Goal: Information Seeking & Learning: Learn about a topic

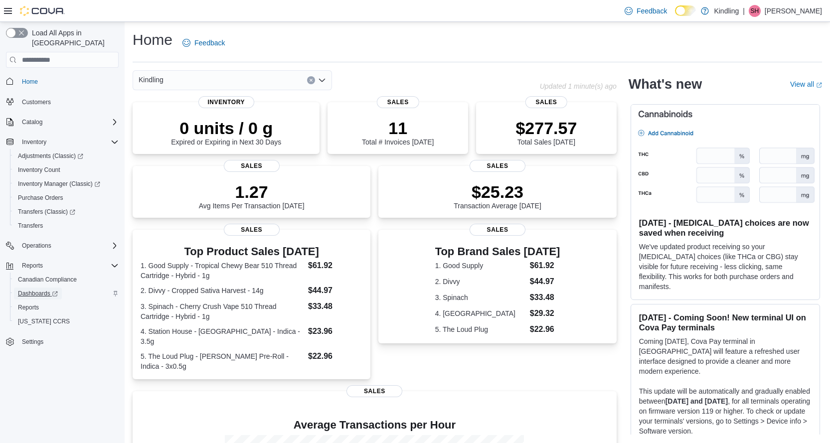
click at [43, 290] on span "Dashboards" at bounding box center [38, 294] width 40 height 8
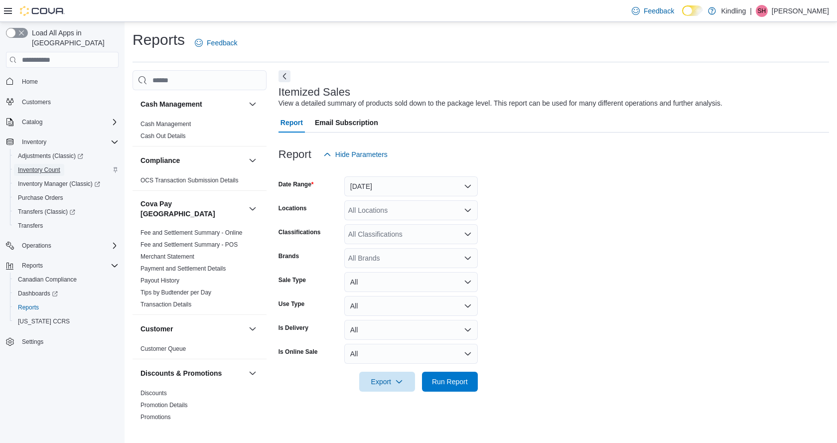
click at [37, 166] on span "Inventory Count" at bounding box center [39, 170] width 42 height 8
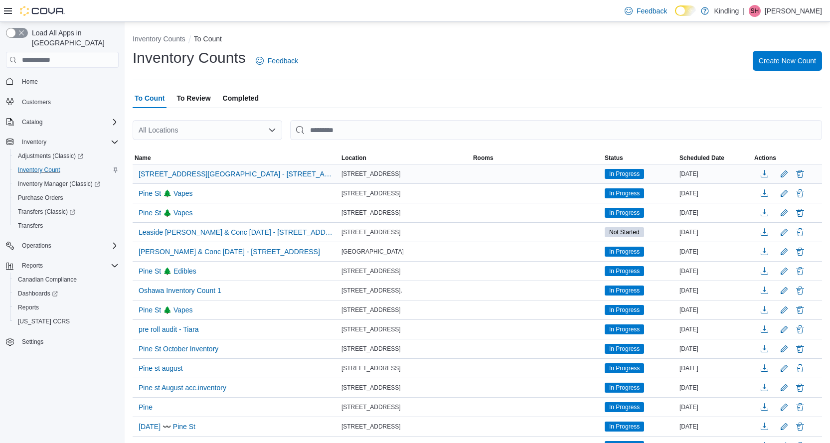
scroll to position [50, 0]
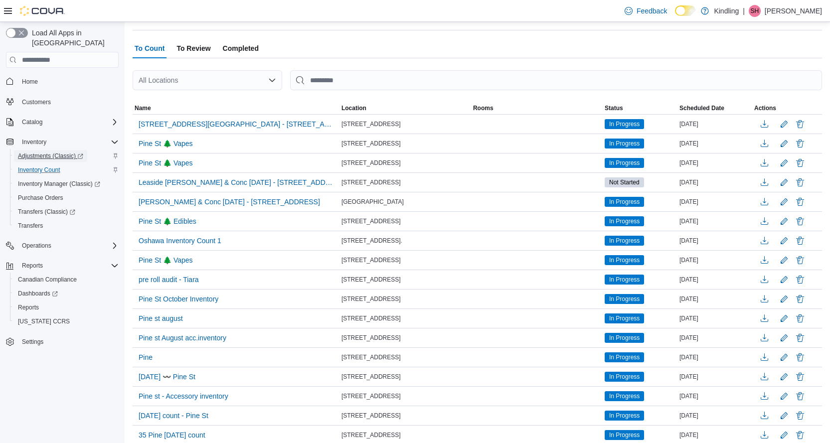
click at [43, 152] on span "Adjustments (Classic)" at bounding box center [50, 156] width 65 height 8
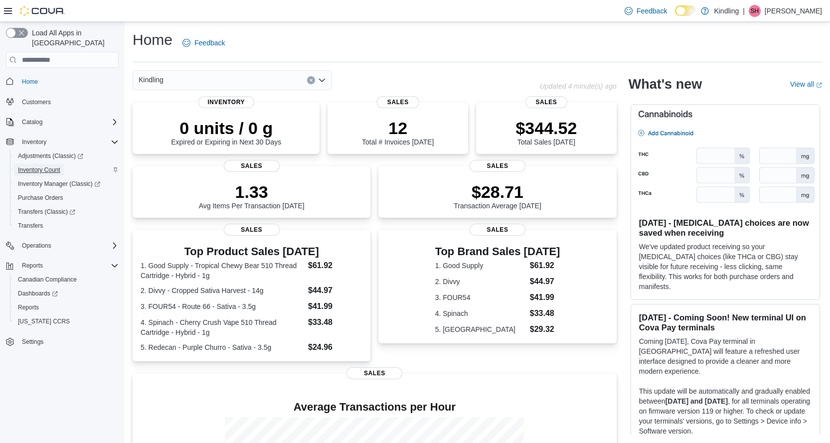
click at [44, 166] on span "Inventory Count" at bounding box center [39, 170] width 42 height 8
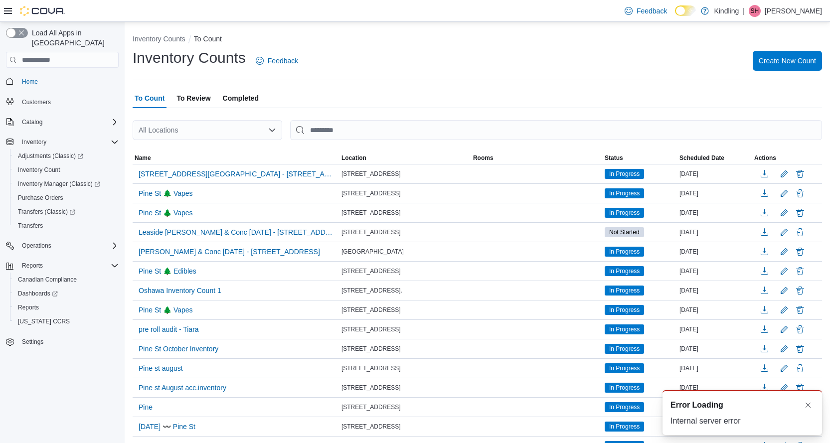
click at [247, 132] on div "All Locations" at bounding box center [208, 130] width 150 height 20
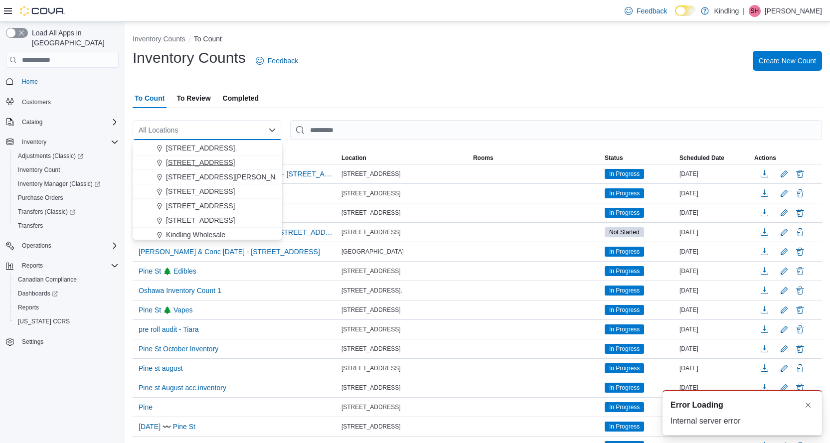
scroll to position [88, 0]
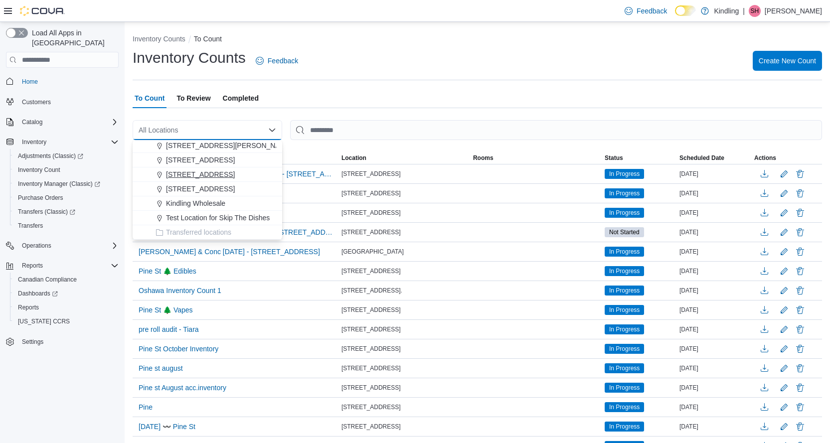
click at [199, 173] on span "35 Pine Street" at bounding box center [200, 174] width 69 height 10
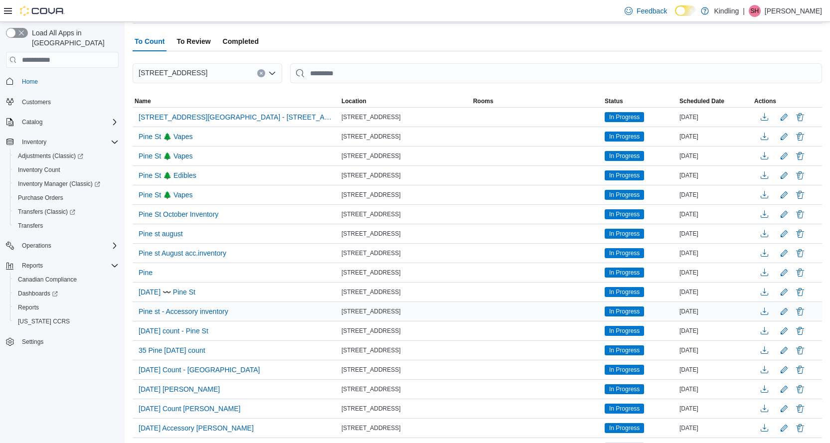
scroll to position [0, 0]
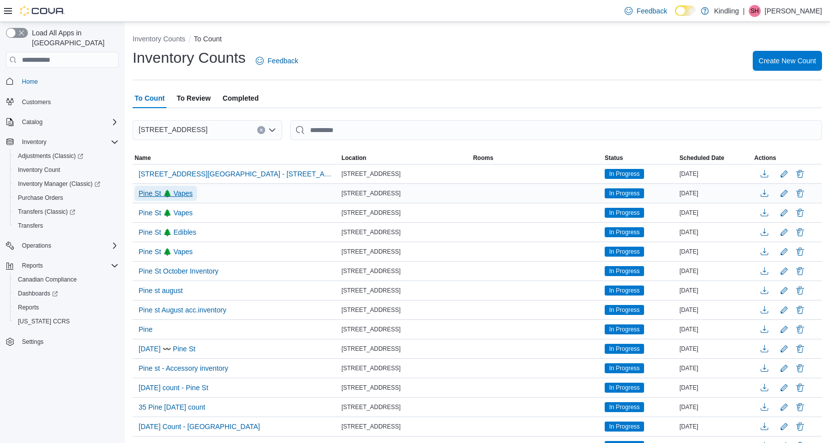
click at [180, 194] on span "Pine St 🌲 Vapes" at bounding box center [166, 193] width 54 height 10
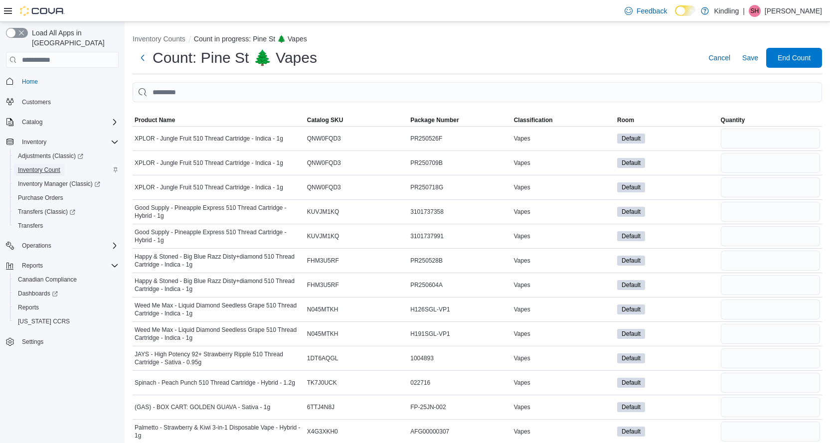
click at [31, 166] on span "Inventory Count" at bounding box center [39, 170] width 42 height 8
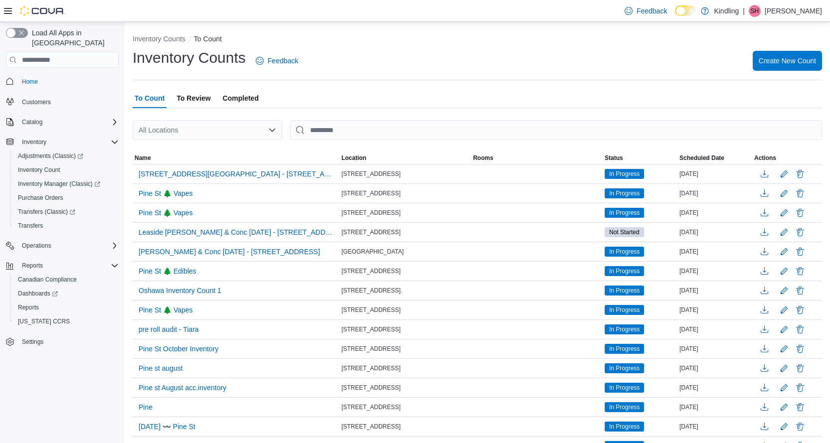
click at [188, 129] on div "All Locations" at bounding box center [208, 130] width 150 height 20
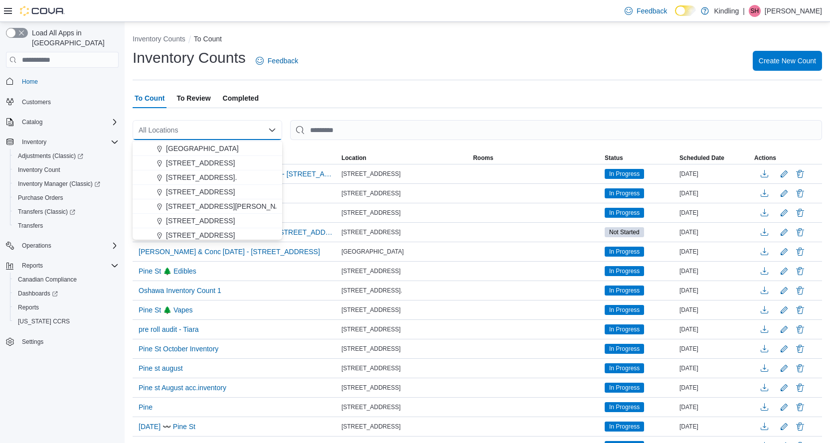
scroll to position [50, 0]
click at [190, 209] on span "[STREET_ADDRESS]" at bounding box center [200, 213] width 69 height 10
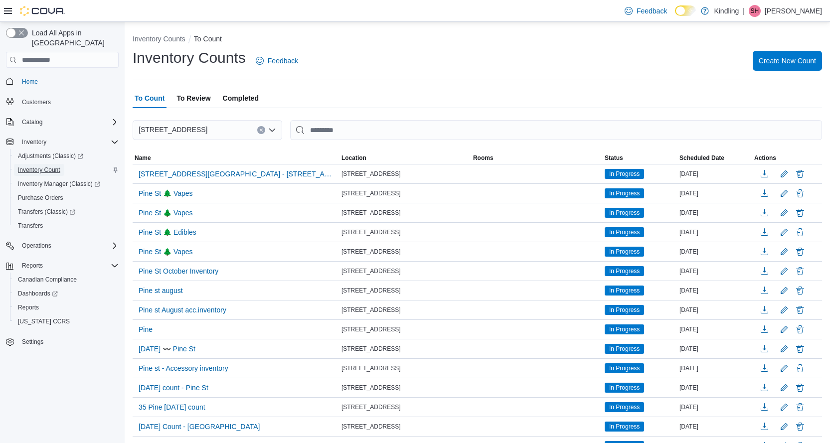
click at [31, 166] on span "Inventory Count" at bounding box center [39, 170] width 42 height 8
click at [172, 195] on span "Pine St 🌲 Vapes" at bounding box center [166, 193] width 54 height 10
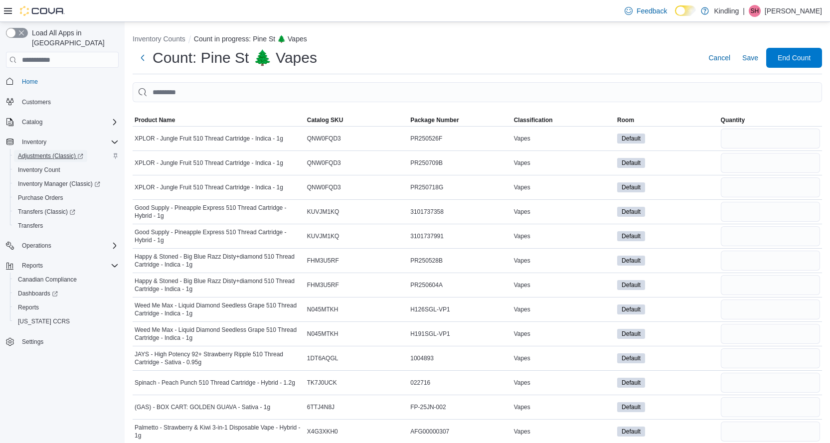
click at [40, 151] on span "Adjustments (Classic)" at bounding box center [50, 156] width 65 height 12
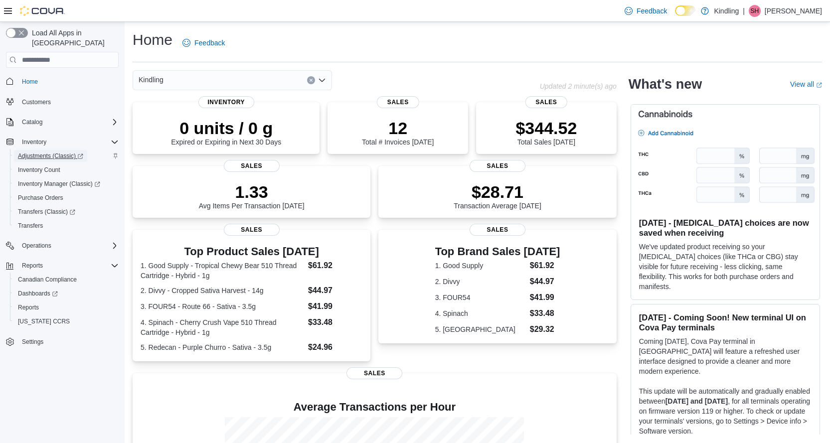
click at [57, 152] on span "Adjustments (Classic)" at bounding box center [50, 156] width 65 height 8
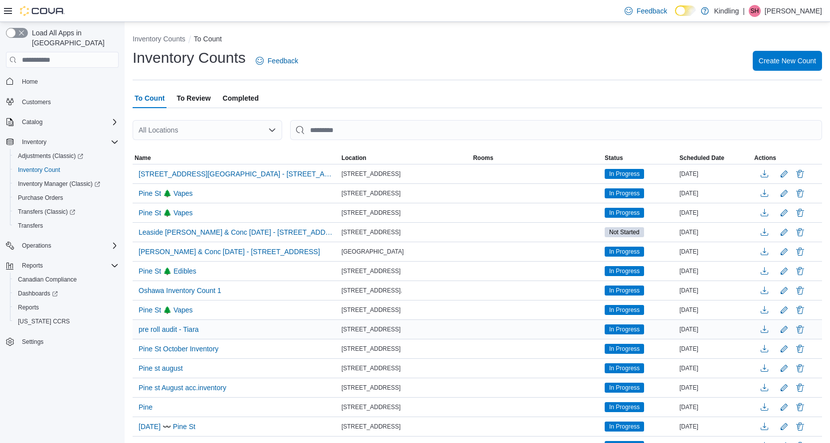
click at [382, 331] on span "[STREET_ADDRESS]" at bounding box center [370, 329] width 59 height 8
click at [175, 332] on span "pre roll audit - Tiara" at bounding box center [169, 329] width 60 height 10
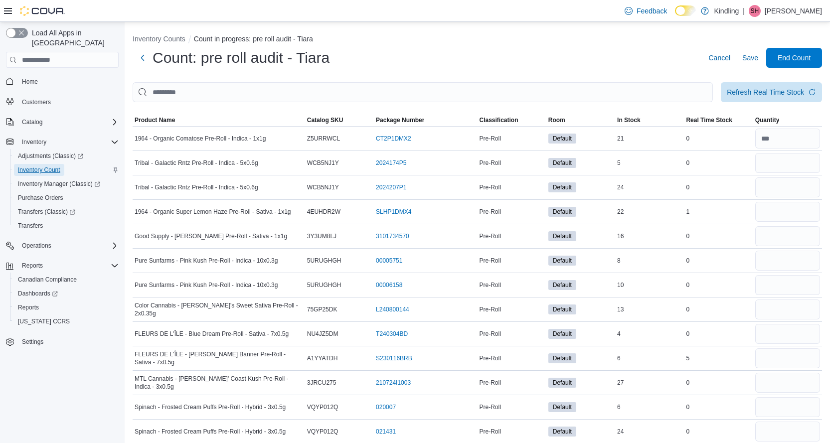
click at [46, 166] on span "Inventory Count" at bounding box center [39, 170] width 42 height 8
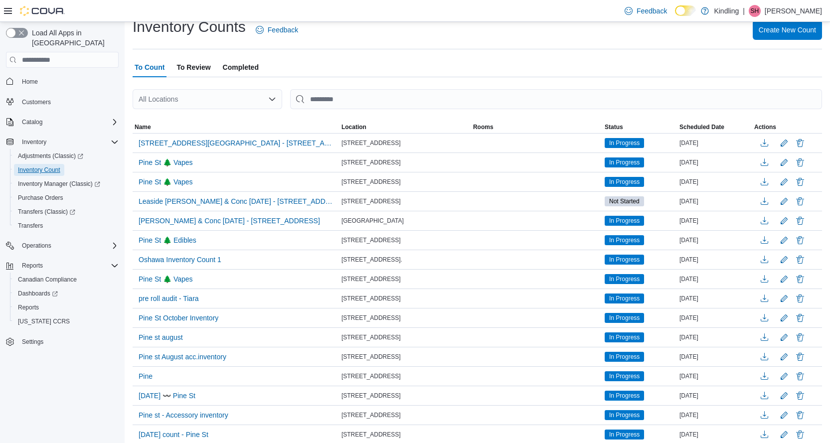
scroll to position [2, 0]
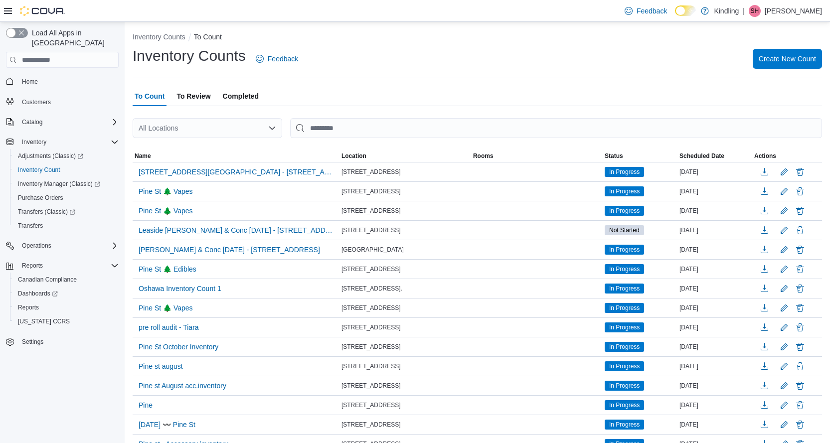
click at [245, 126] on div "All Locations" at bounding box center [208, 128] width 150 height 20
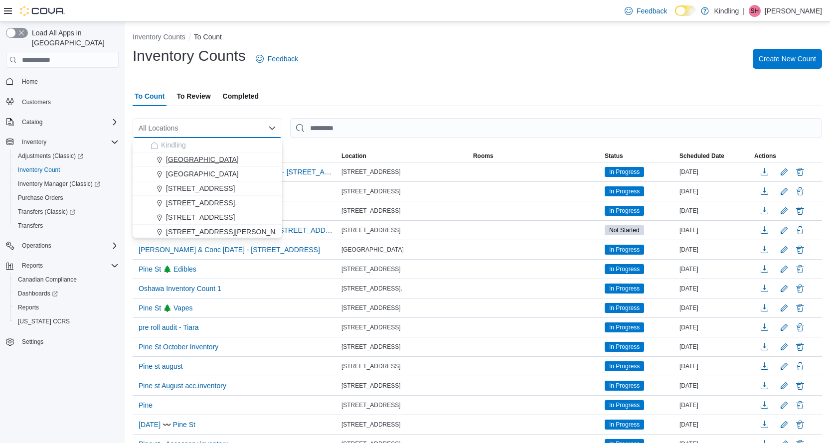
click at [212, 163] on span "[GEOGRAPHIC_DATA]" at bounding box center [202, 159] width 73 height 10
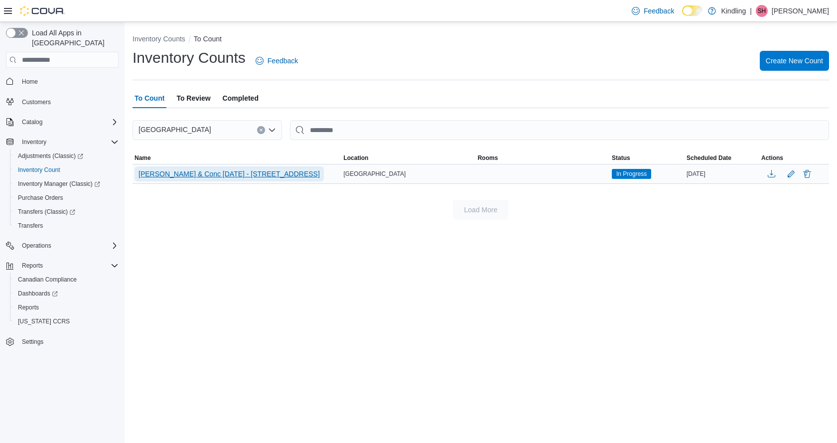
click at [216, 174] on span "[PERSON_NAME] & Conc [DATE] - [STREET_ADDRESS]" at bounding box center [229, 174] width 181 height 10
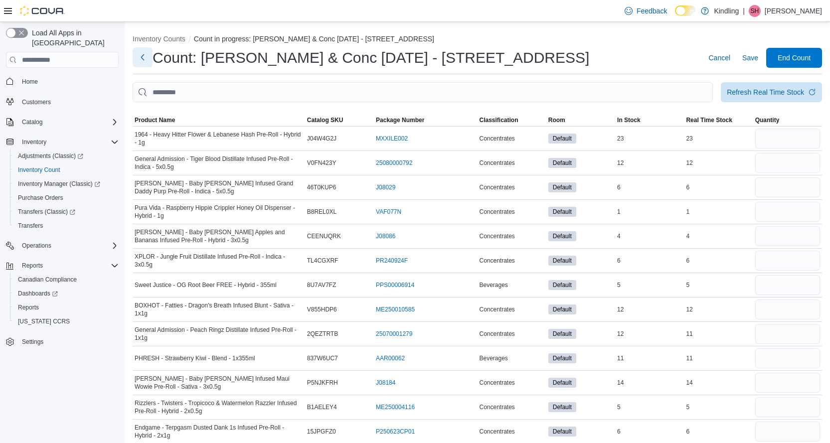
click at [146, 57] on button "Next" at bounding box center [143, 57] width 20 height 20
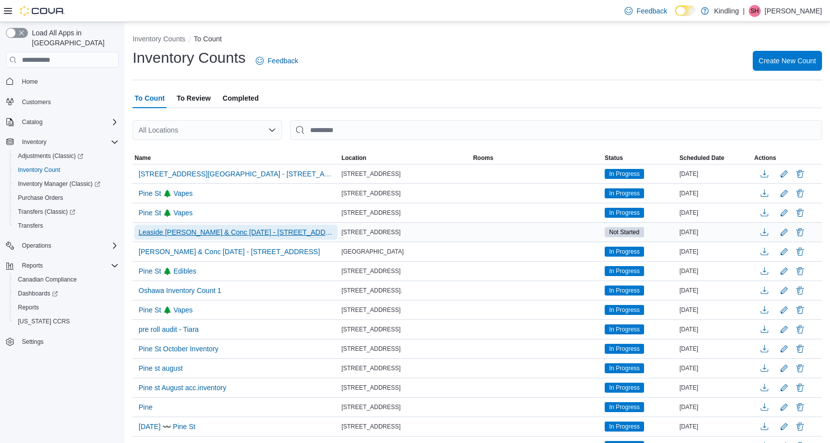
click at [163, 237] on span "Leaside Bev & Conc Sept14th - 850 Eglinton Avenue" at bounding box center [236, 232] width 195 height 10
click at [164, 234] on span "Leaside Bev & Conc Sept14th - 850 Eglinton Avenue" at bounding box center [236, 232] width 195 height 10
click at [633, 176] on span "In Progress" at bounding box center [624, 173] width 30 height 9
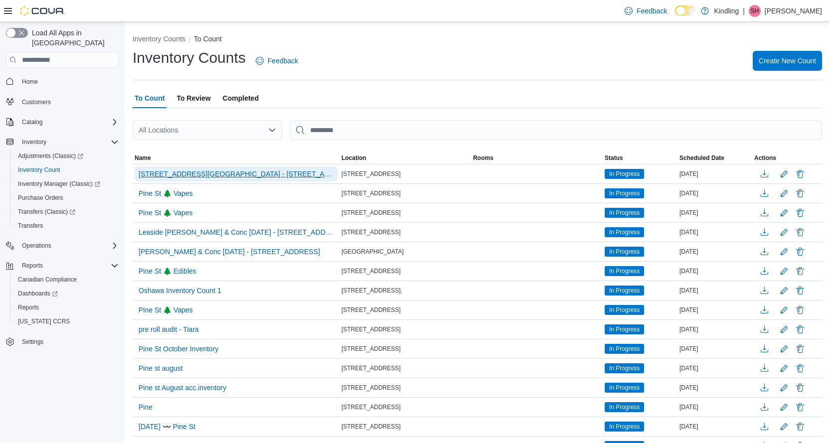
click at [193, 171] on span "35 Pine St - Beverages - 35 Pine Street" at bounding box center [236, 174] width 195 height 10
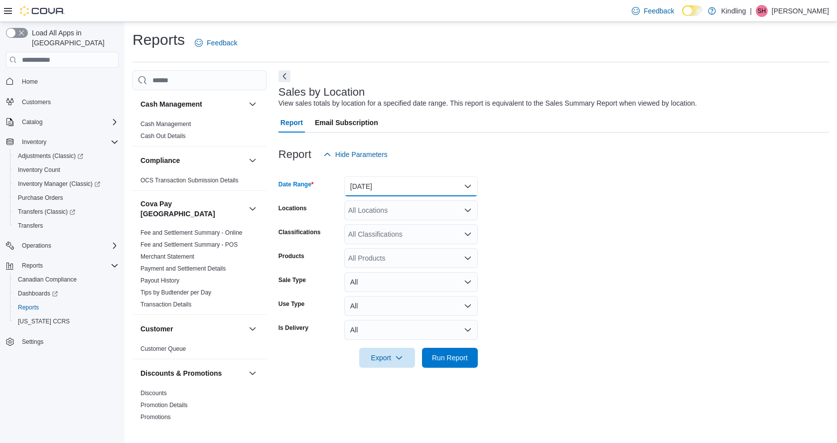
click at [391, 185] on button "[DATE]" at bounding box center [411, 186] width 134 height 20
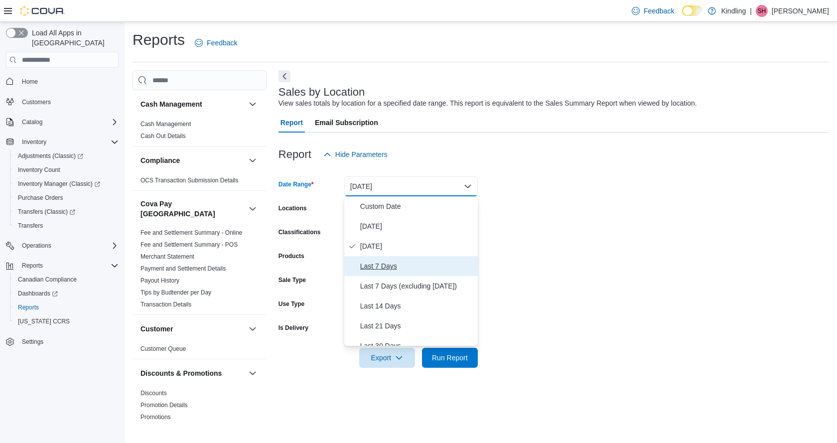
click at [384, 264] on span "Last 7 Days" at bounding box center [417, 266] width 114 height 12
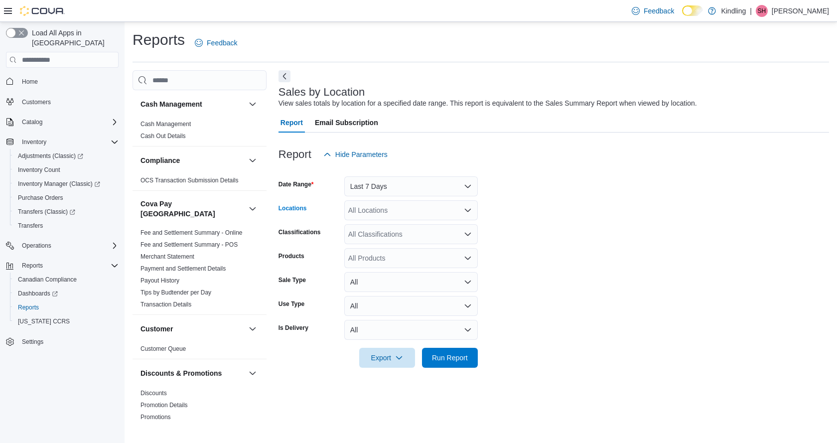
click at [385, 209] on div "All Locations" at bounding box center [411, 210] width 134 height 20
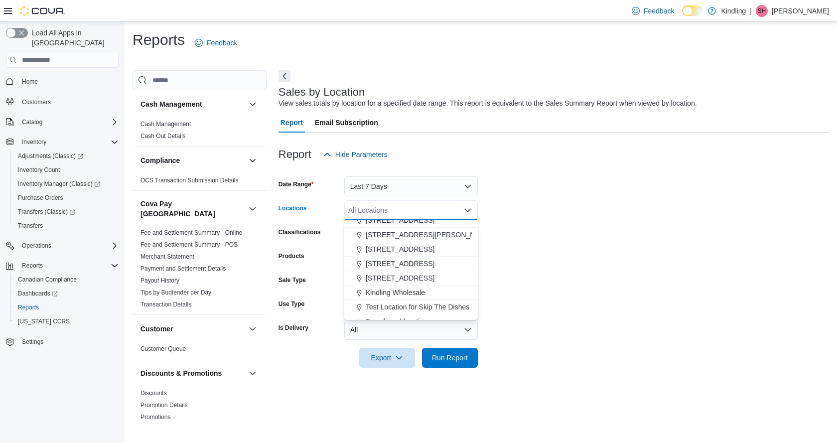
scroll to position [88, 0]
click at [379, 256] on span "[STREET_ADDRESS]" at bounding box center [400, 255] width 69 height 10
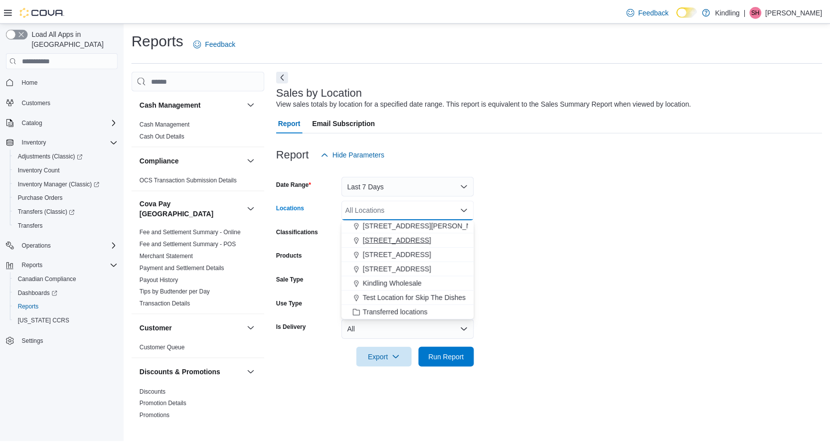
scroll to position [74, 0]
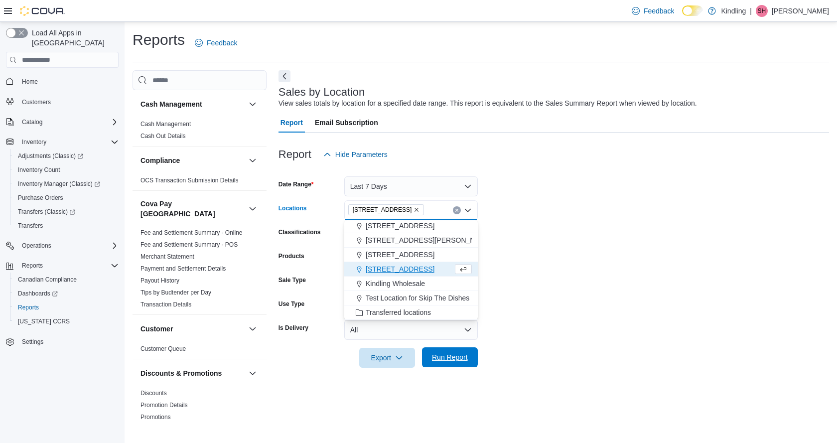
click at [433, 362] on span "Run Report" at bounding box center [450, 357] width 36 height 10
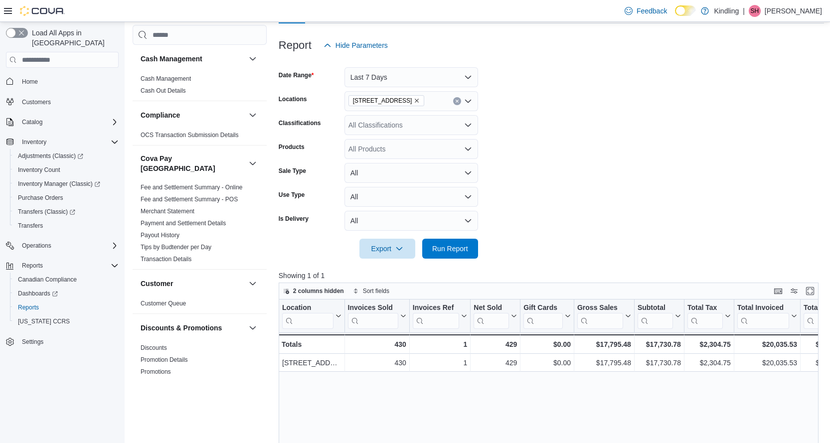
scroll to position [199, 0]
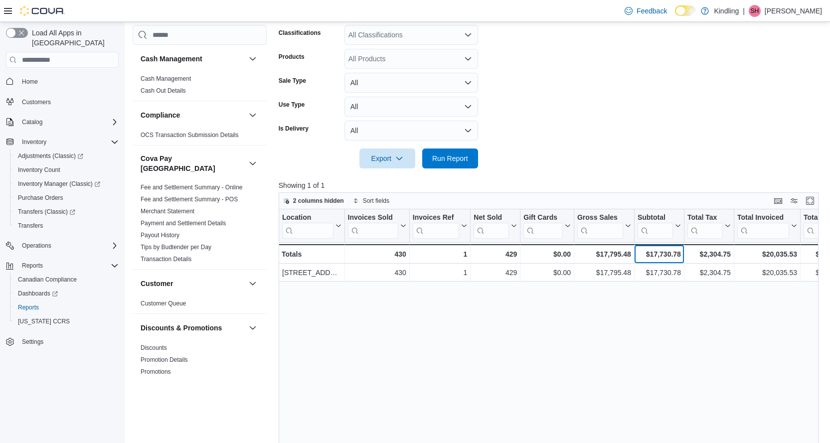
click at [655, 255] on div "$17,730.78" at bounding box center [658, 254] width 43 height 12
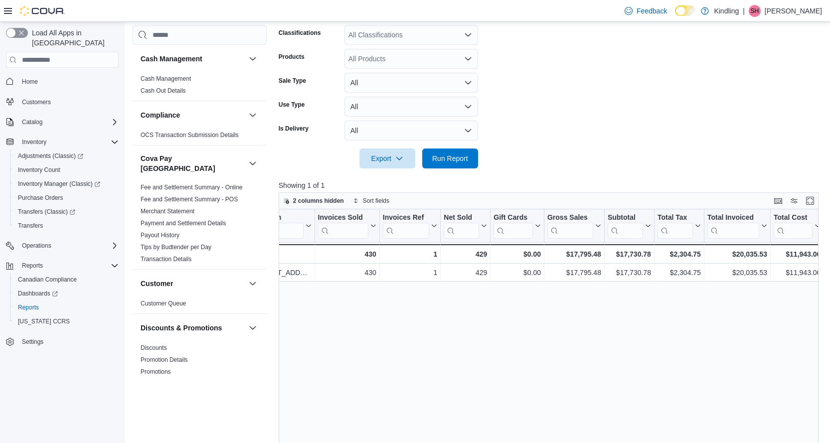
scroll to position [0, 155]
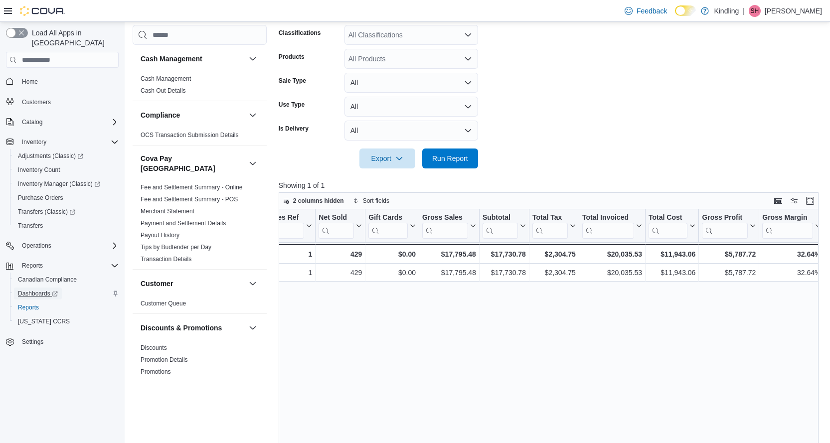
click at [36, 290] on span "Dashboards" at bounding box center [38, 294] width 40 height 8
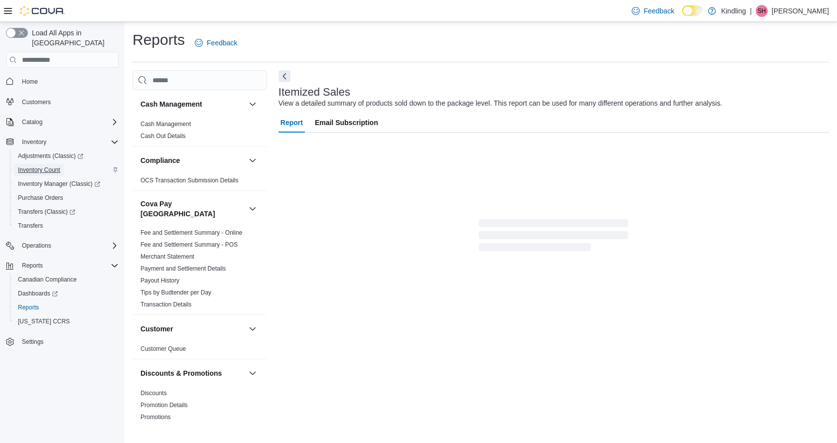
click at [37, 166] on span "Inventory Count" at bounding box center [39, 170] width 42 height 8
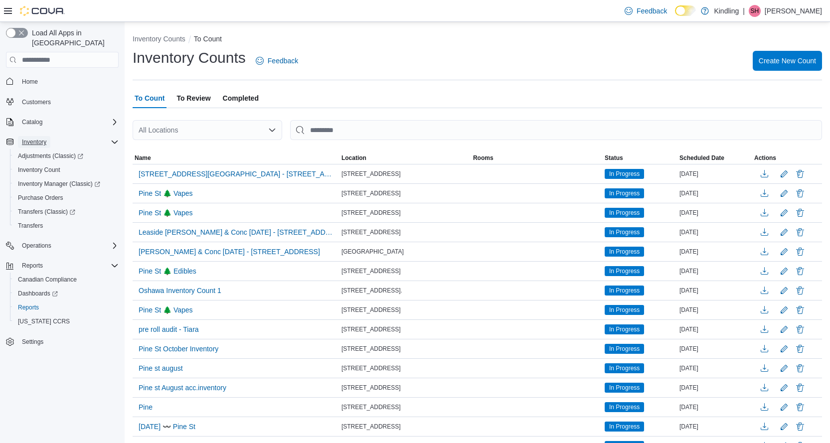
click at [36, 136] on span "Inventory" at bounding box center [34, 142] width 24 height 12
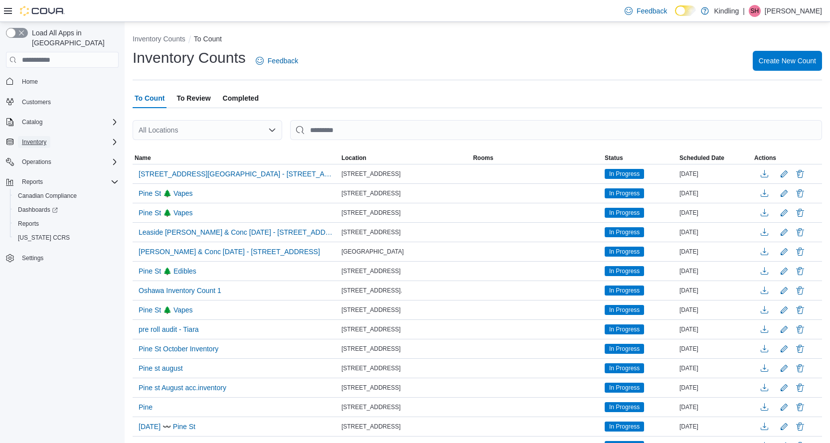
click at [34, 138] on span "Inventory" at bounding box center [34, 142] width 24 height 8
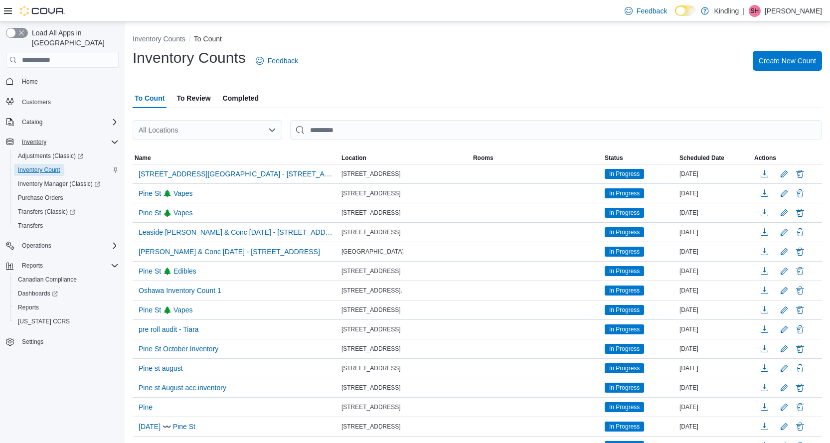
click at [34, 166] on span "Inventory Count" at bounding box center [39, 170] width 42 height 8
click at [33, 180] on span "Inventory Manager (Classic)" at bounding box center [59, 184] width 82 height 8
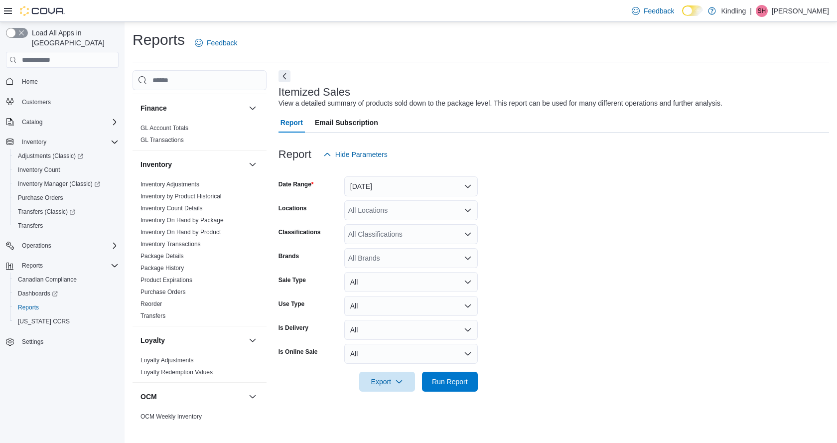
scroll to position [349, 0]
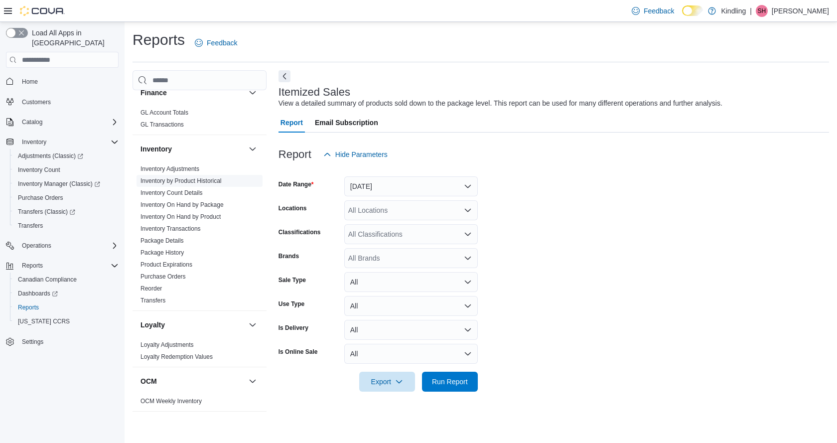
click at [195, 177] on link "Inventory by Product Historical" at bounding box center [181, 180] width 81 height 7
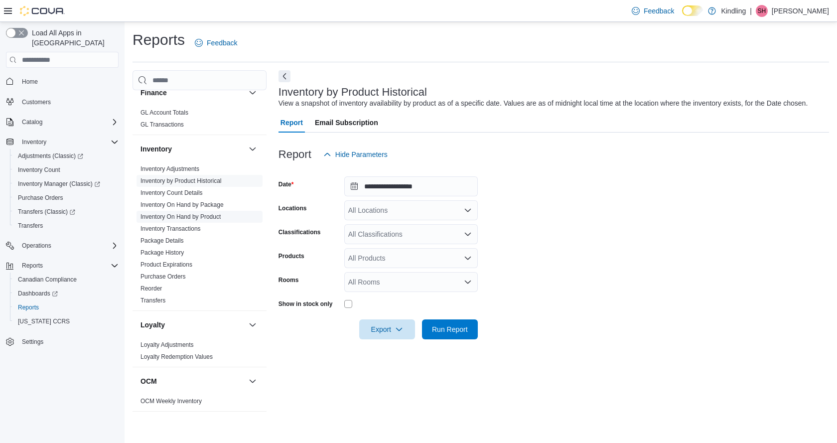
click at [192, 213] on link "Inventory On Hand by Product" at bounding box center [181, 216] width 80 height 7
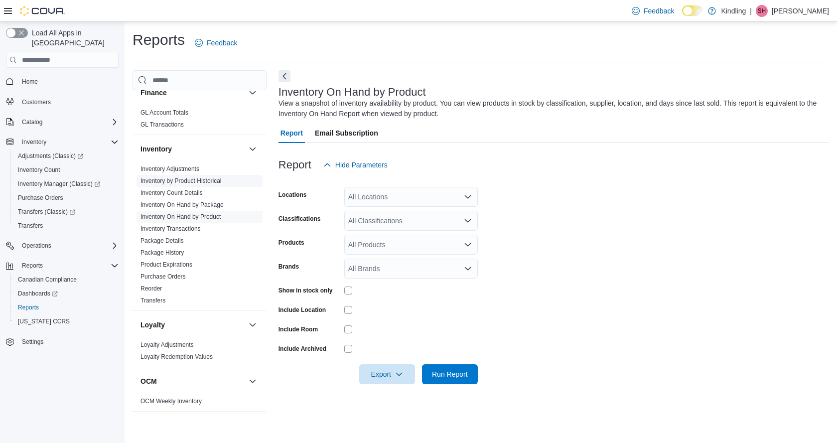
click at [185, 177] on link "Inventory by Product Historical" at bounding box center [181, 180] width 81 height 7
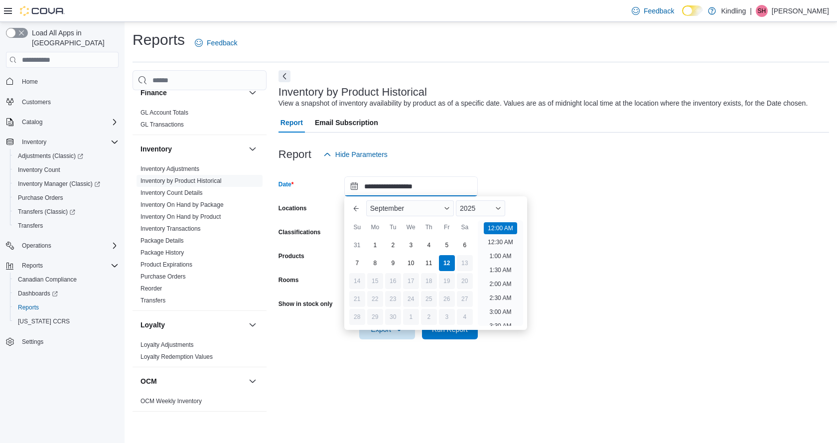
click at [398, 181] on input "**********" at bounding box center [411, 186] width 134 height 20
click at [355, 206] on button "Previous Month" at bounding box center [356, 208] width 16 height 16
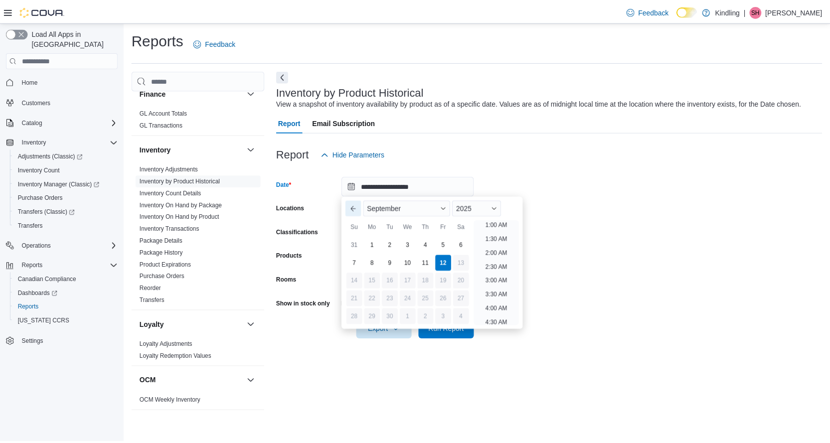
scroll to position [2, 0]
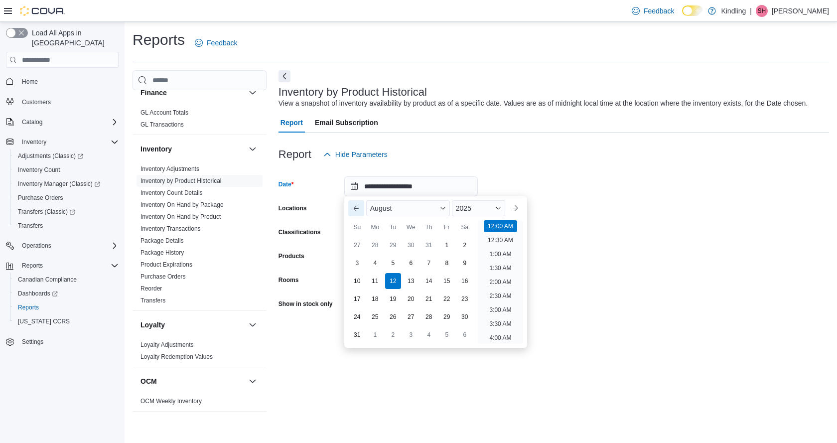
click at [355, 206] on button "Previous Month" at bounding box center [356, 208] width 16 height 16
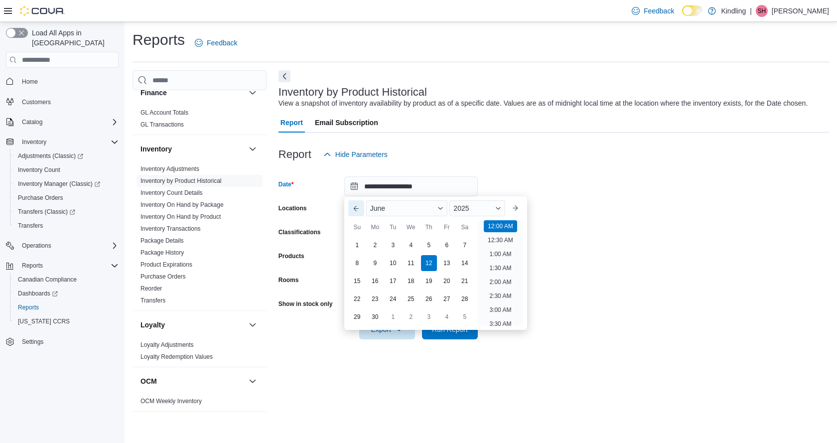
click at [355, 206] on button "Previous Month" at bounding box center [356, 208] width 16 height 16
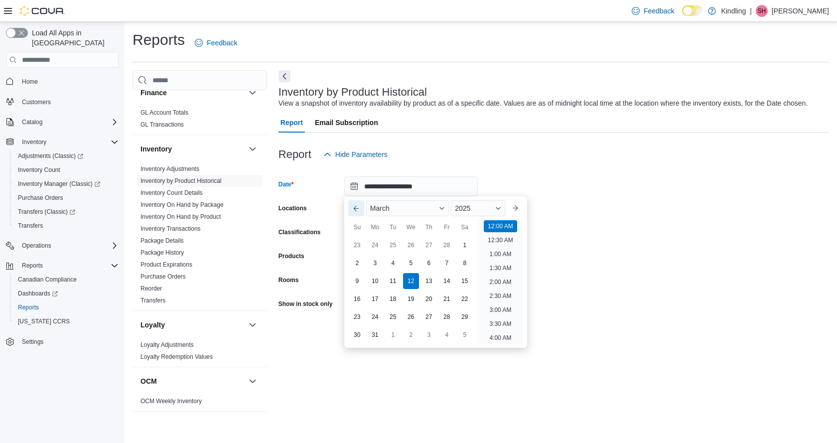
click at [355, 206] on button "Previous Month" at bounding box center [356, 208] width 16 height 16
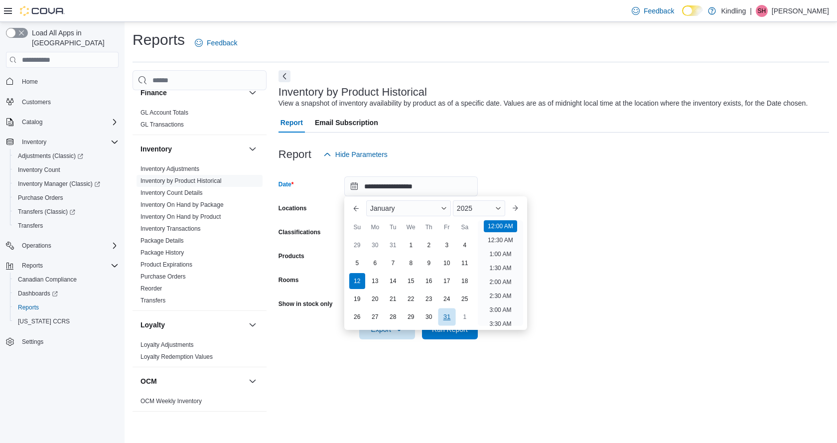
click at [448, 316] on div "31" at bounding box center [446, 317] width 17 height 17
click at [447, 323] on div "31" at bounding box center [446, 317] width 17 height 17
click at [448, 311] on div "31" at bounding box center [446, 317] width 17 height 17
click at [598, 230] on form "**********" at bounding box center [554, 251] width 551 height 175
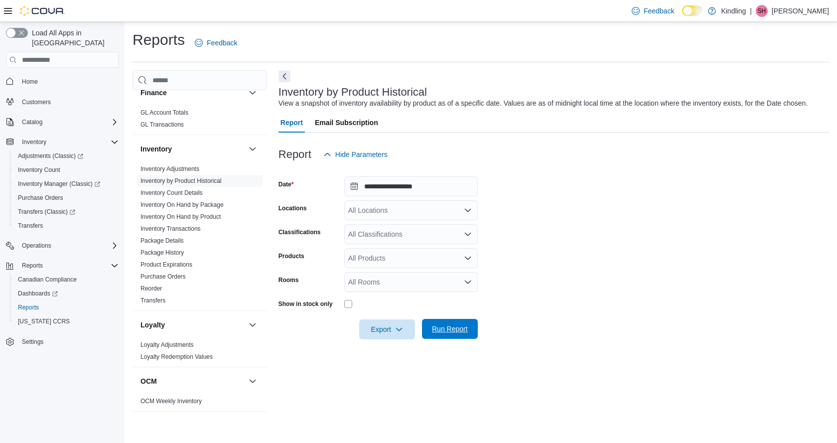
click at [457, 323] on span "Run Report" at bounding box center [450, 329] width 44 height 20
click at [438, 210] on div "All Locations" at bounding box center [411, 210] width 134 height 20
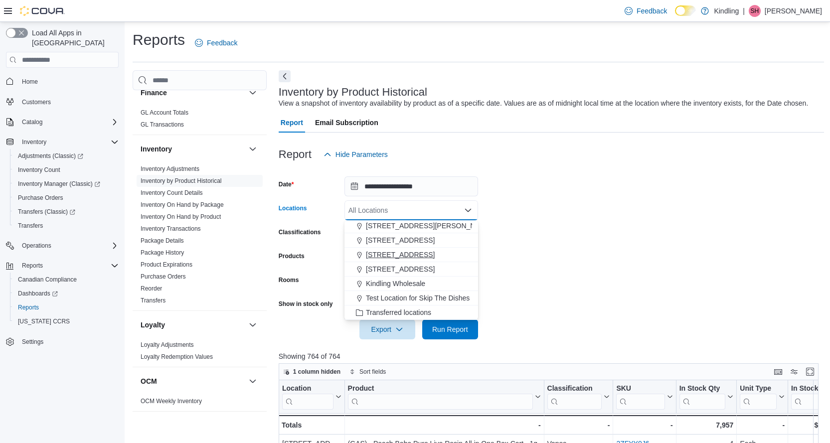
click at [380, 250] on span "[STREET_ADDRESS]" at bounding box center [400, 255] width 69 height 10
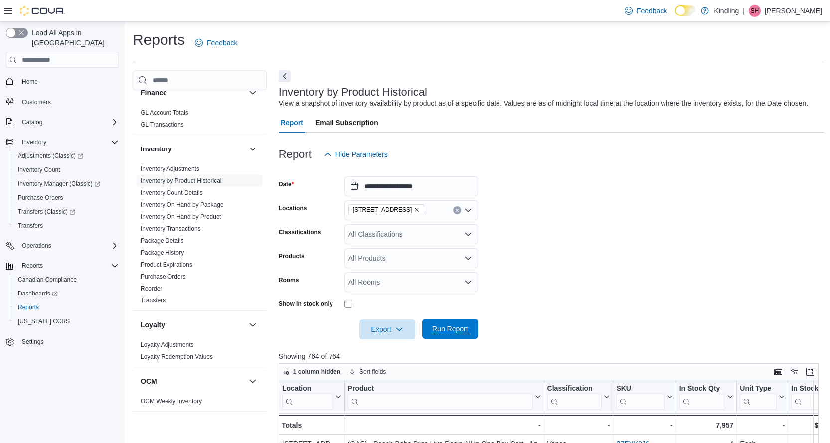
click at [462, 331] on span "Run Report" at bounding box center [450, 329] width 36 height 10
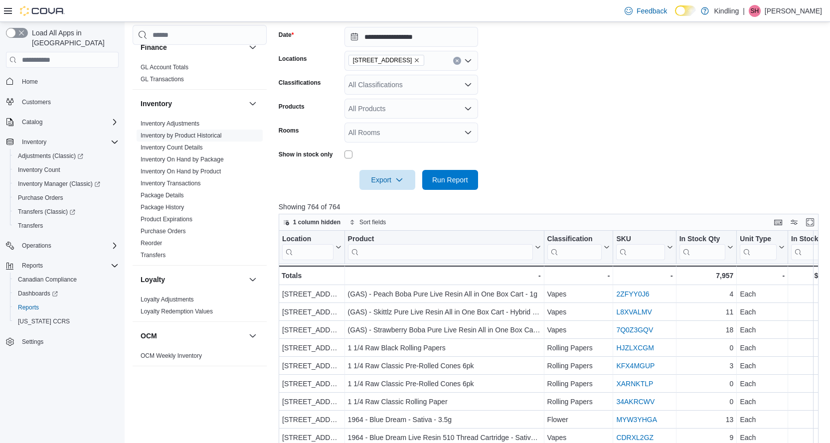
scroll to position [199, 0]
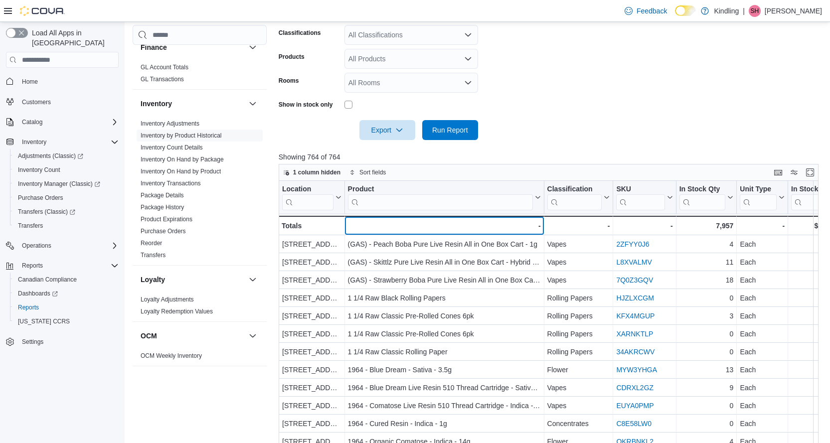
click at [412, 231] on div "-" at bounding box center [443, 226] width 193 height 12
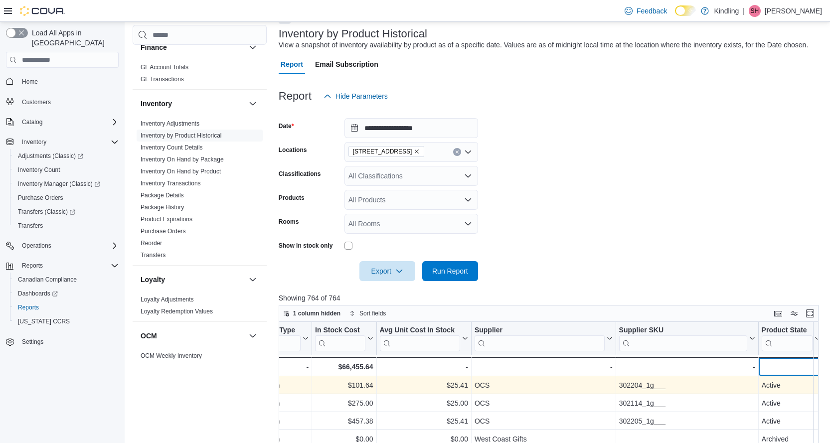
scroll to position [50, 0]
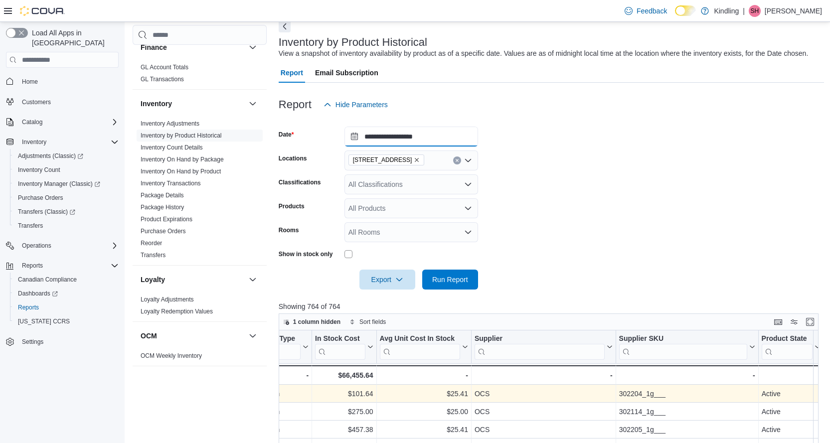
click at [420, 139] on input "**********" at bounding box center [411, 137] width 134 height 20
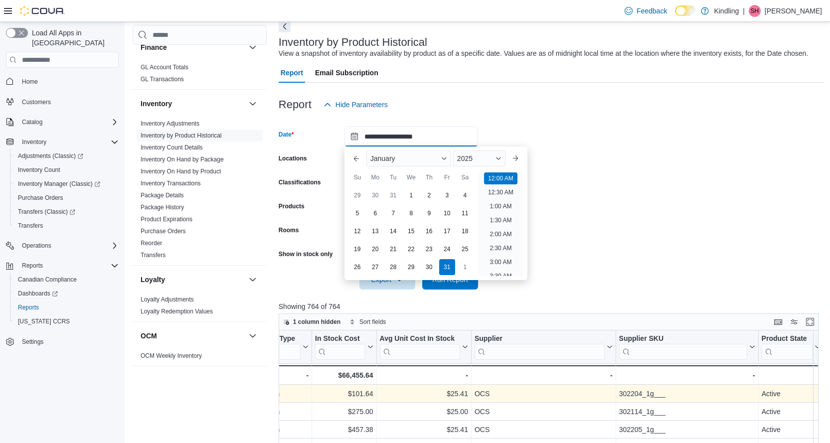
scroll to position [31, 0]
click at [411, 194] on div "1" at bounding box center [410, 195] width 17 height 17
click at [568, 159] on form "**********" at bounding box center [551, 202] width 545 height 175
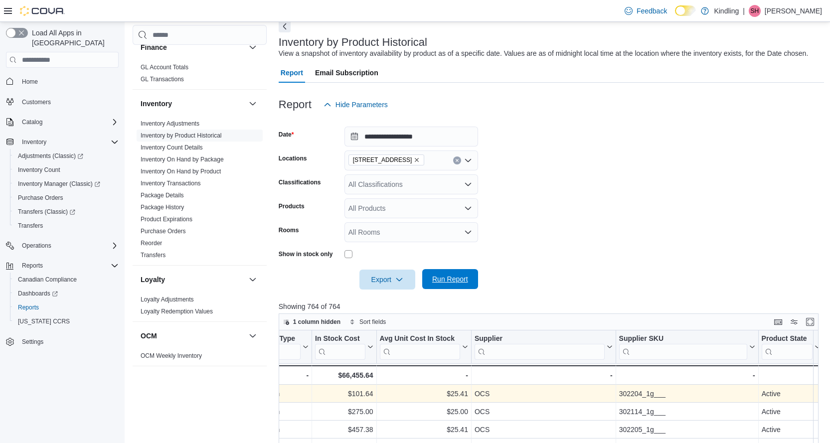
click at [447, 273] on span "Run Report" at bounding box center [450, 279] width 44 height 20
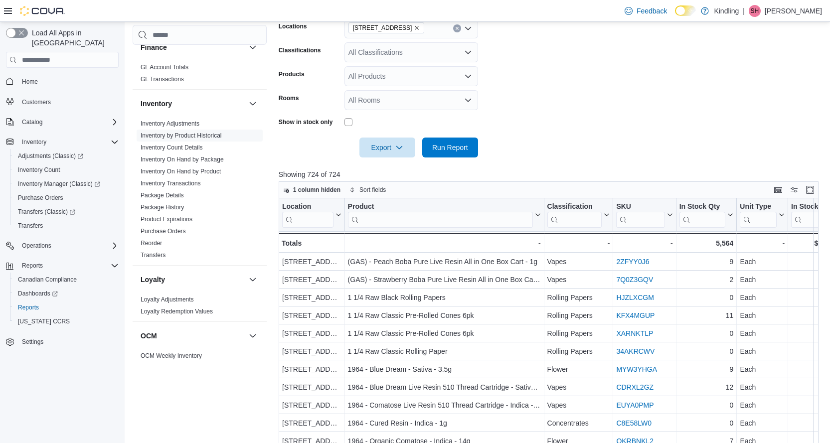
scroll to position [199, 0]
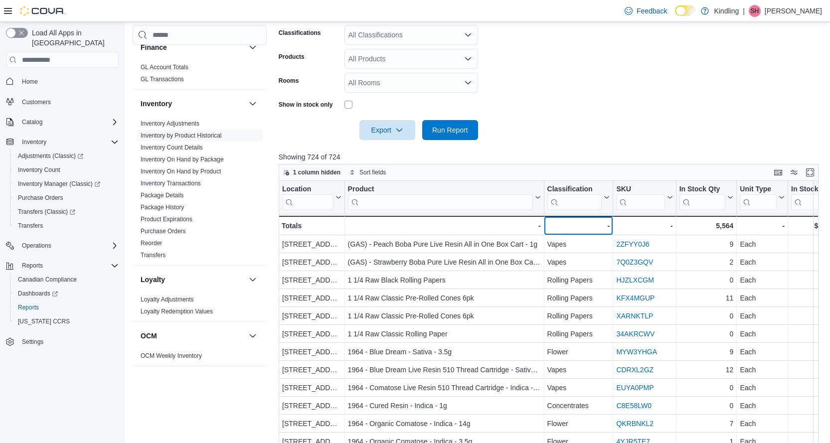
click at [561, 229] on div "-" at bounding box center [578, 226] width 63 height 12
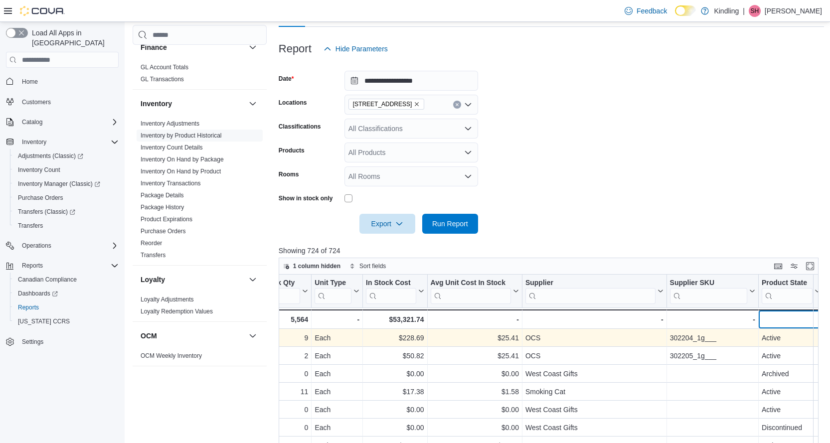
scroll to position [50, 0]
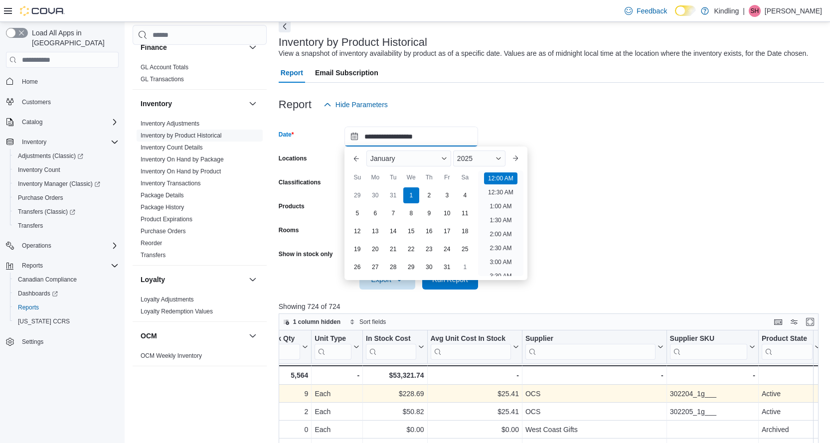
click at [418, 140] on input "**********" at bounding box center [411, 137] width 134 height 20
click at [416, 232] on div "15" at bounding box center [410, 231] width 17 height 17
type input "**********"
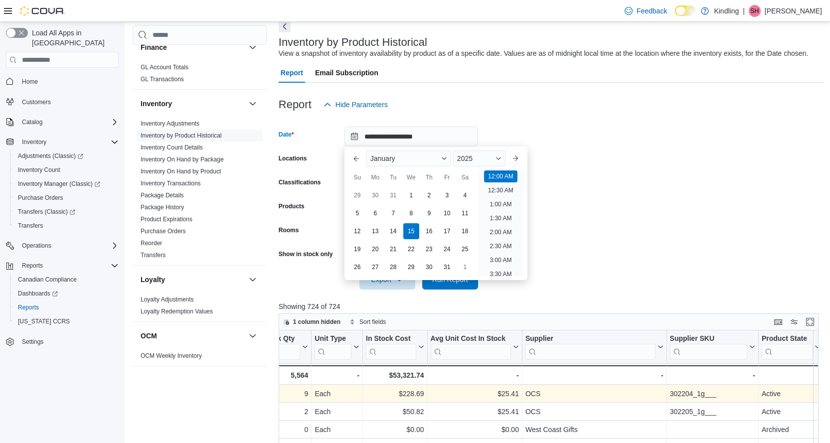
click at [624, 152] on form "**********" at bounding box center [551, 202] width 545 height 175
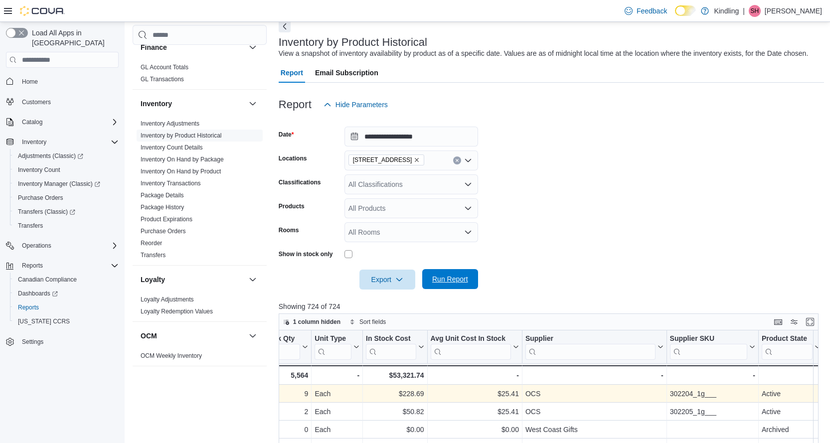
click at [452, 278] on span "Run Report" at bounding box center [450, 279] width 36 height 10
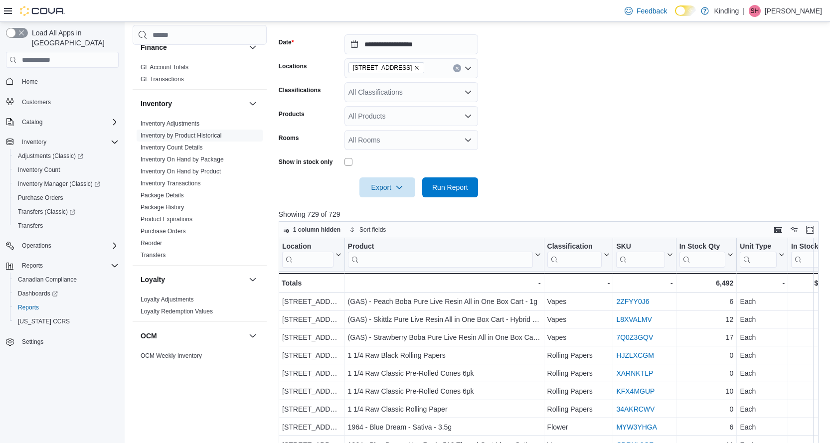
scroll to position [150, 0]
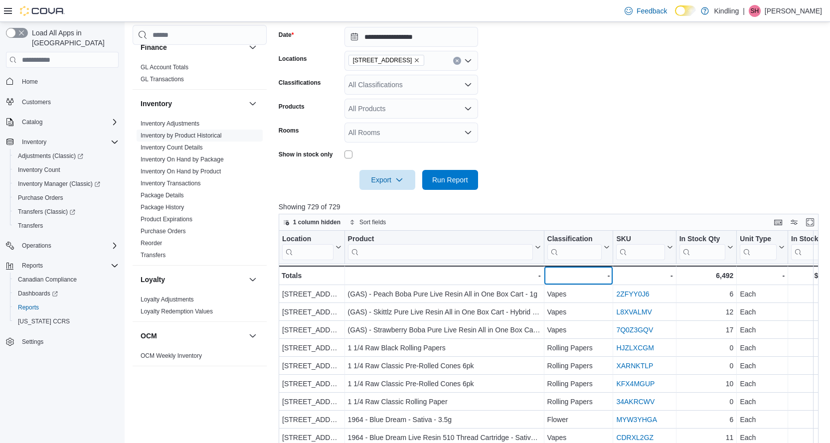
click at [576, 274] on div "-" at bounding box center [578, 276] width 63 height 12
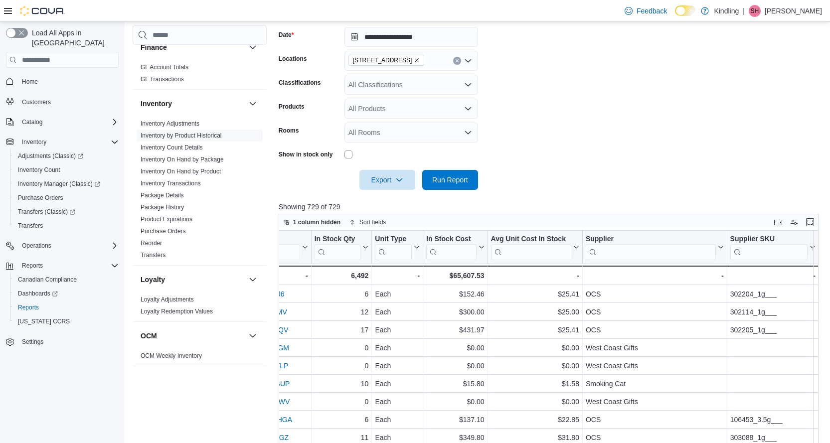
scroll to position [0, 430]
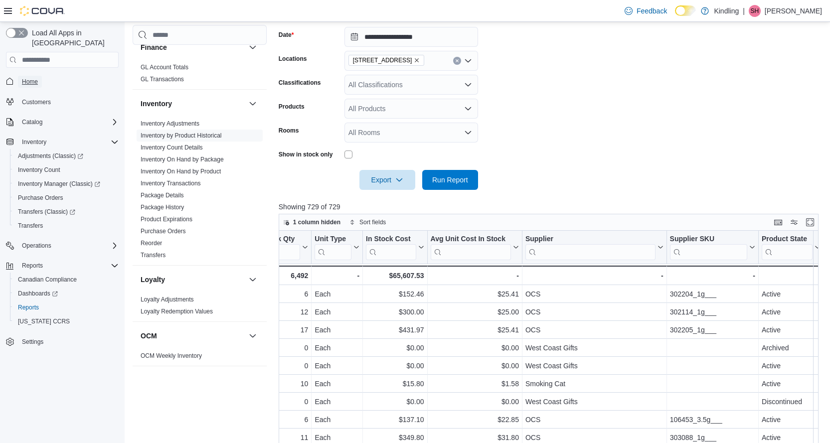
click at [28, 78] on span "Home" at bounding box center [30, 82] width 16 height 8
